Goal: Navigation & Orientation: Find specific page/section

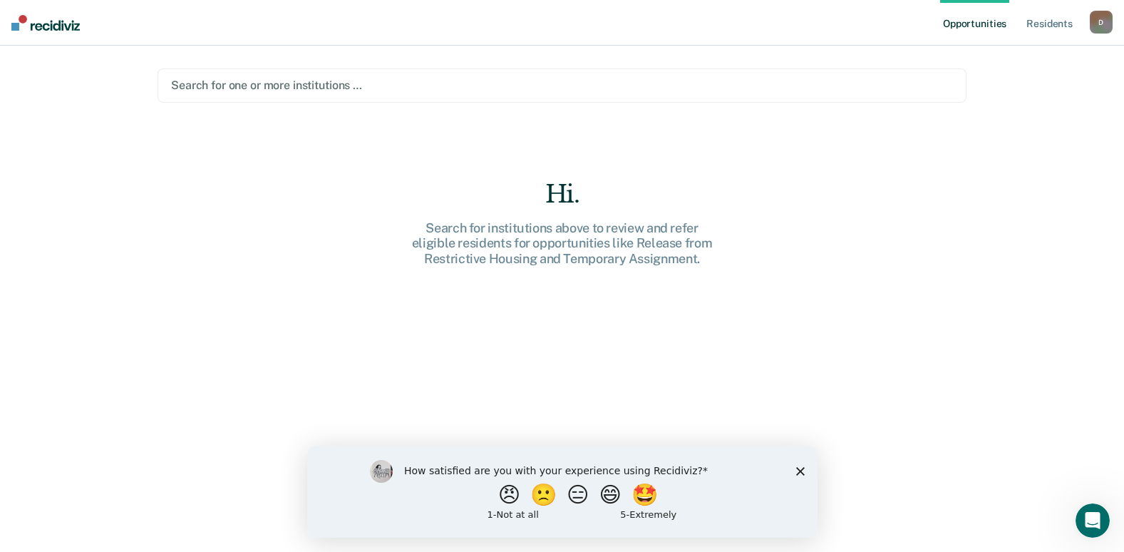
click at [1056, 166] on div "Opportunities Resident s Dana.Cafourek@doc.mo.gov D Profile How it works Log Ou…" at bounding box center [562, 276] width 1124 height 552
